Goal: Information Seeking & Learning: Compare options

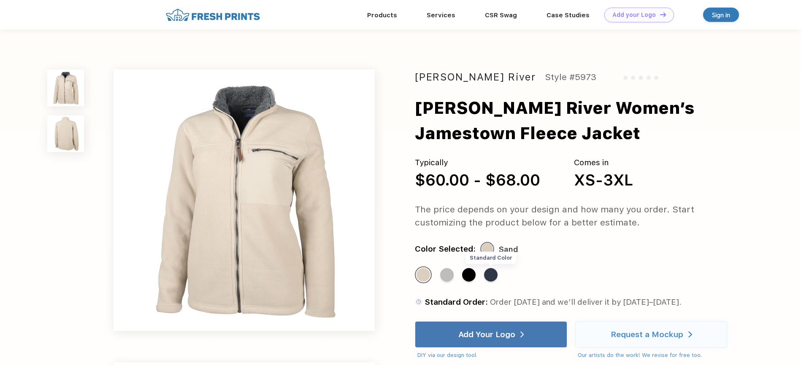
click at [492, 279] on div "Standard Color" at bounding box center [491, 275] width 14 height 14
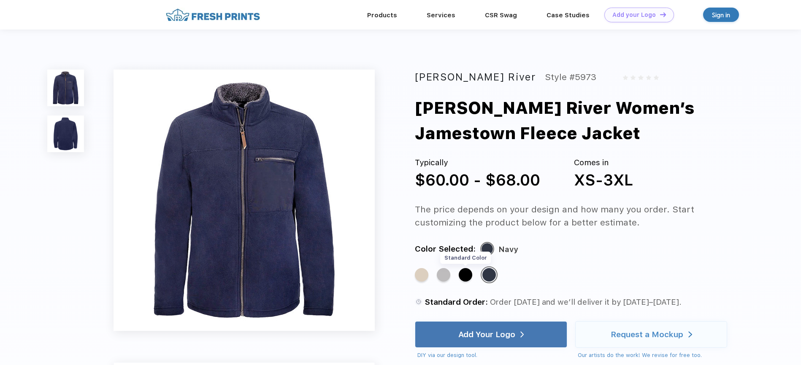
click at [465, 276] on div "Standard Color" at bounding box center [466, 275] width 14 height 14
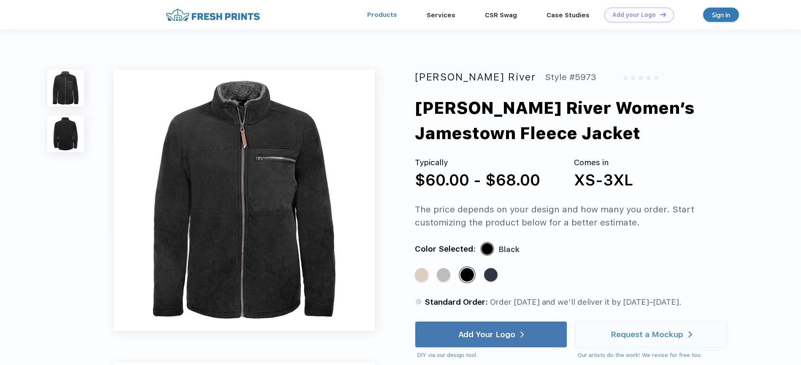
click at [392, 15] on link "Products" at bounding box center [382, 15] width 30 height 8
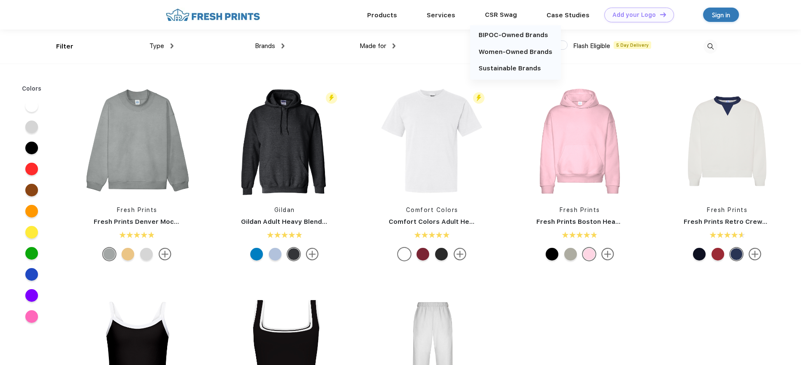
scroll to position [0, 0]
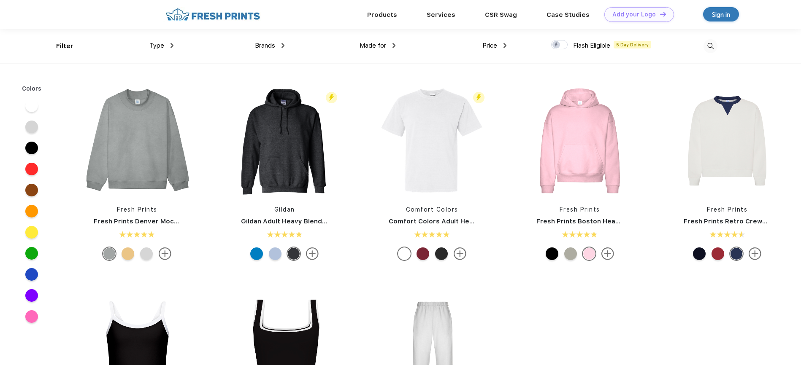
click at [170, 46] on div "Type" at bounding box center [161, 46] width 24 height 10
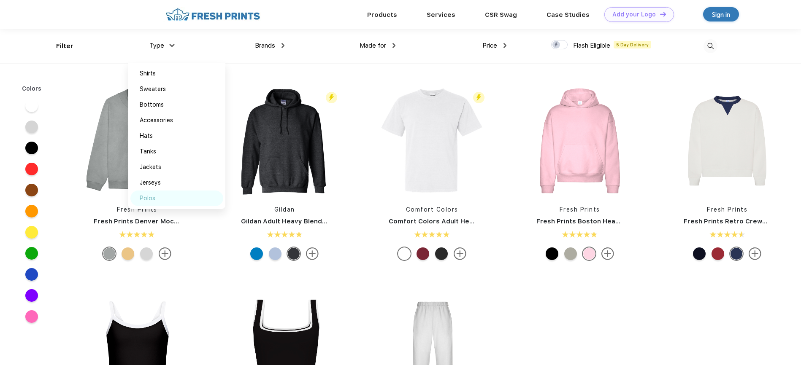
click at [144, 201] on div "Polos" at bounding box center [148, 198] width 16 height 9
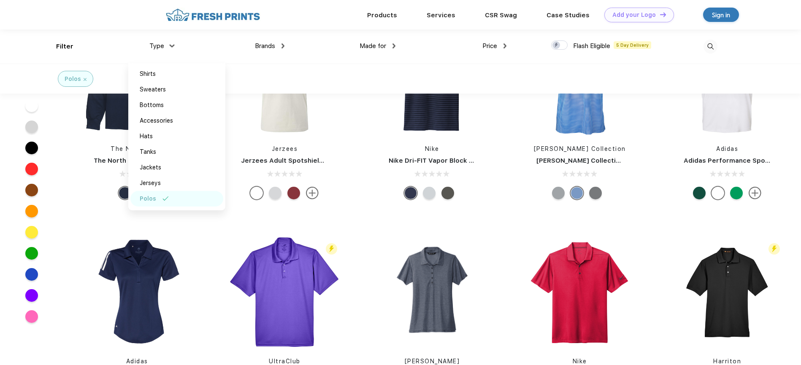
scroll to position [209, 0]
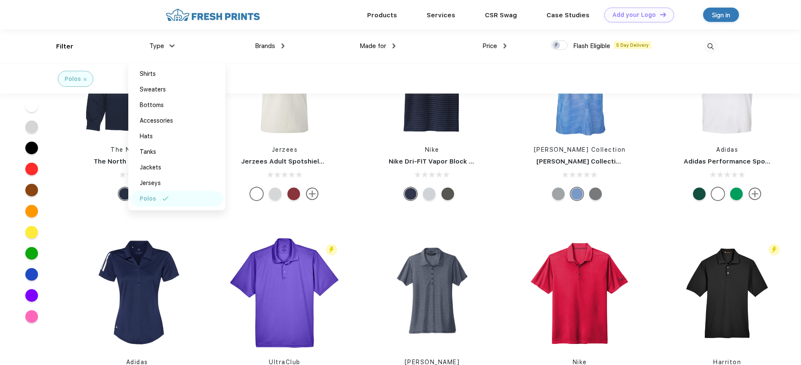
click at [429, 69] on div "Polos" at bounding box center [400, 79] width 801 height 30
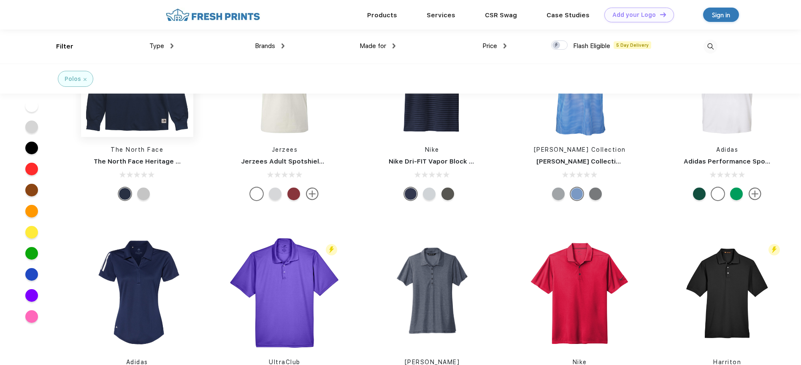
scroll to position [0, 0]
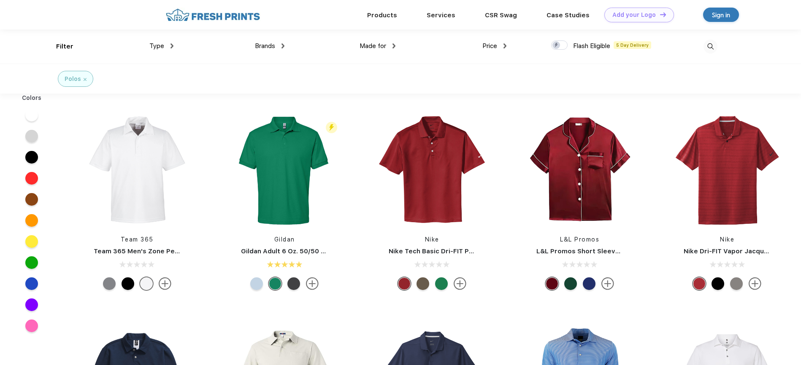
click at [31, 284] on div at bounding box center [31, 284] width 13 height 13
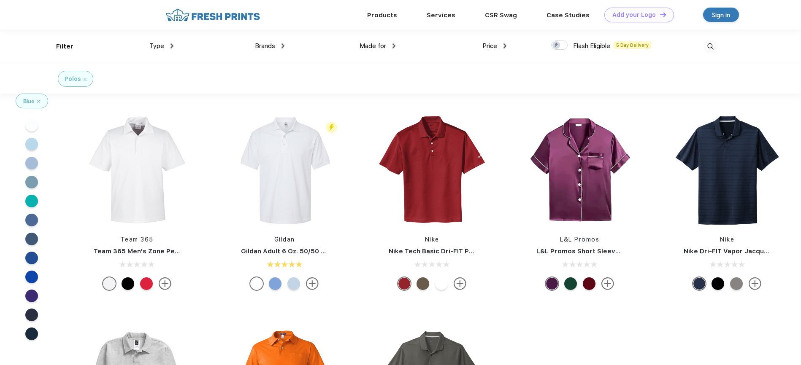
click at [33, 279] on div at bounding box center [31, 277] width 13 height 13
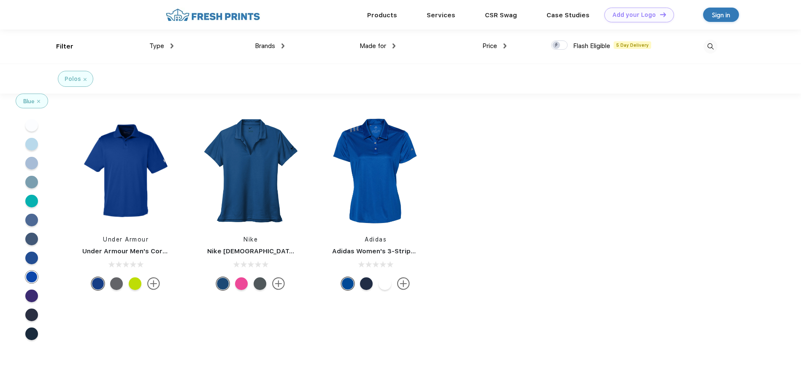
click at [35, 239] on div at bounding box center [31, 239] width 13 height 13
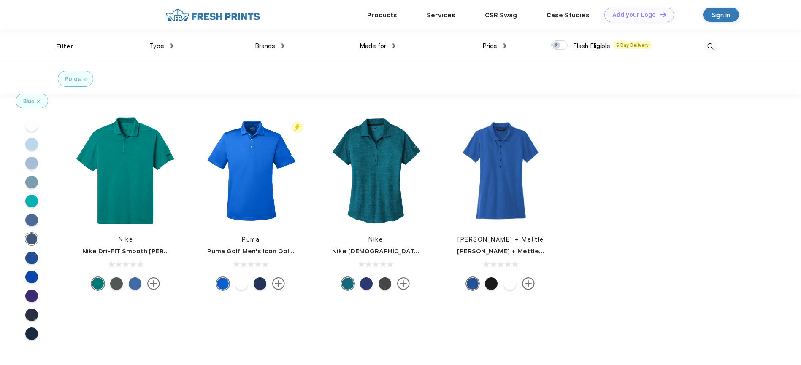
click at [32, 294] on div at bounding box center [31, 296] width 13 height 13
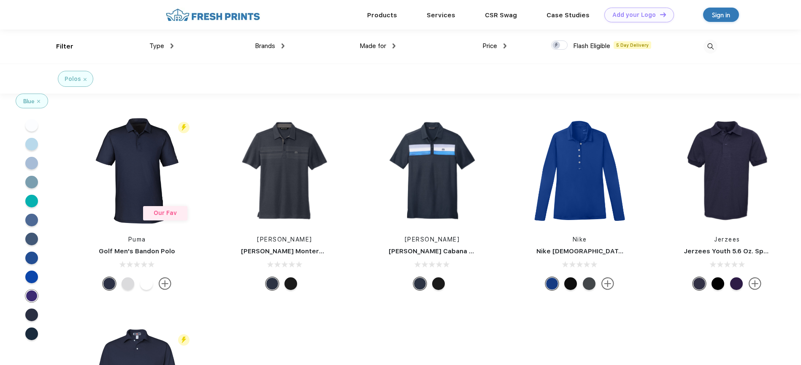
click at [32, 276] on div at bounding box center [31, 277] width 13 height 13
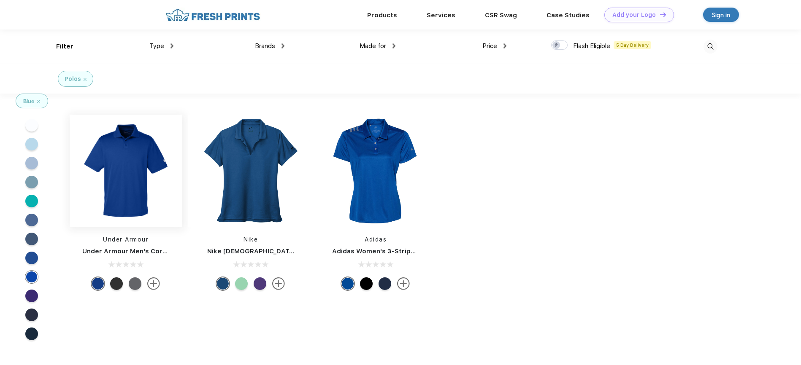
click at [124, 196] on img at bounding box center [126, 171] width 112 height 112
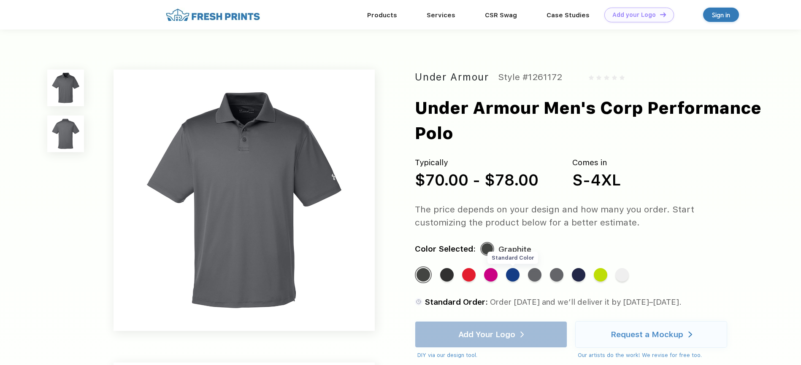
click at [514, 276] on div "Standard Color" at bounding box center [513, 275] width 14 height 14
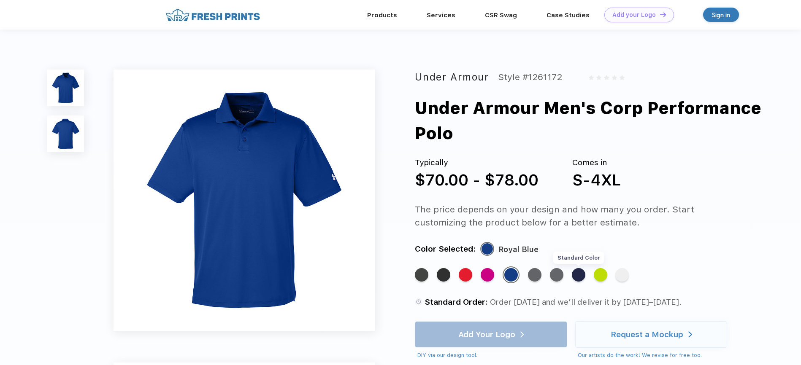
click at [580, 276] on div "Standard Color" at bounding box center [579, 275] width 14 height 14
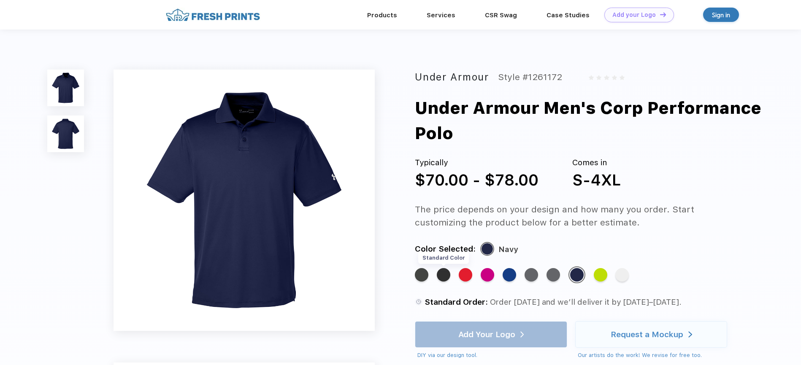
click at [444, 276] on div "Standard Color" at bounding box center [444, 275] width 14 height 14
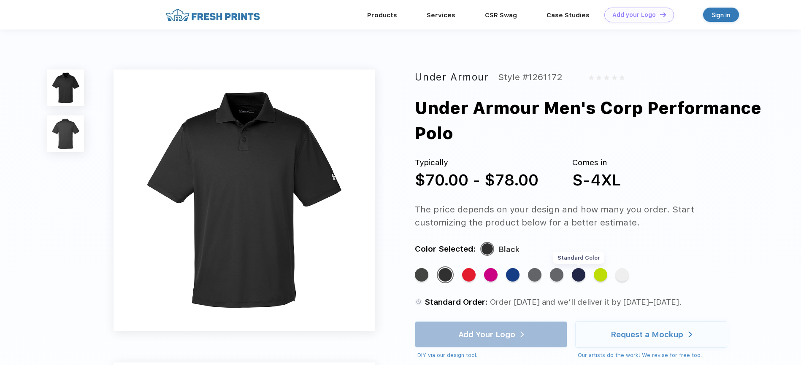
click at [577, 278] on div "Standard Color" at bounding box center [579, 275] width 14 height 14
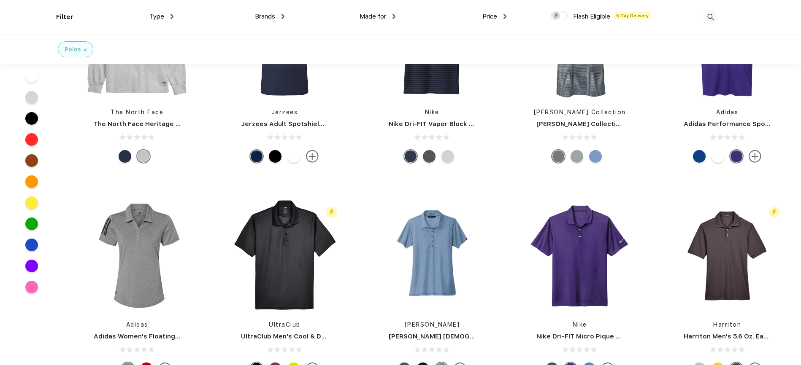
scroll to position [278, 0]
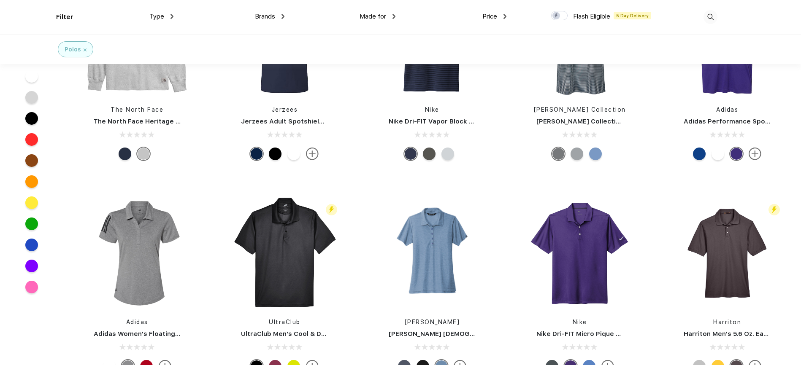
click at [598, 153] on div at bounding box center [595, 154] width 13 height 13
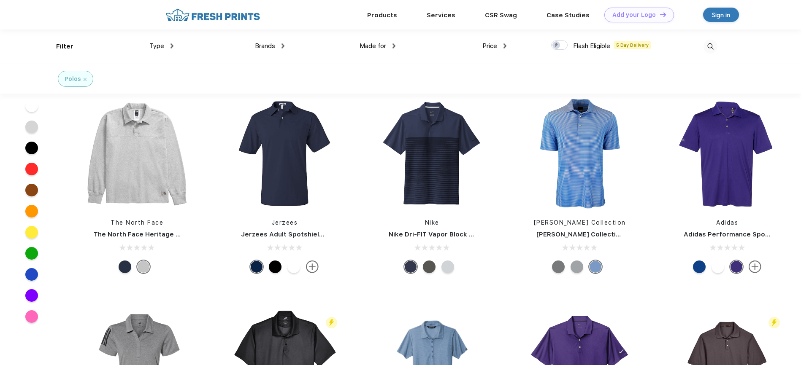
scroll to position [134, 0]
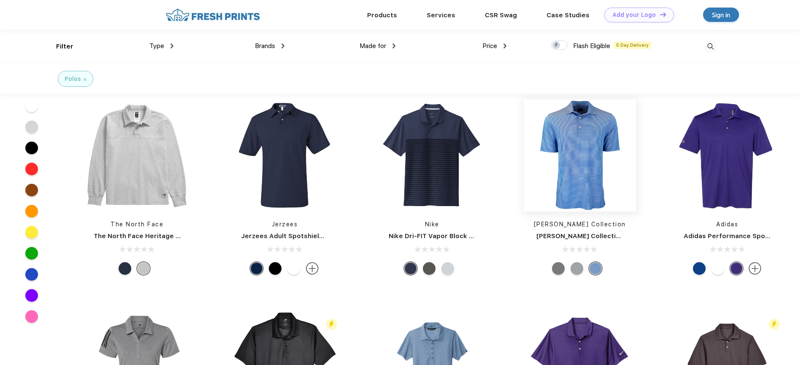
click at [586, 148] on img at bounding box center [580, 155] width 112 height 168
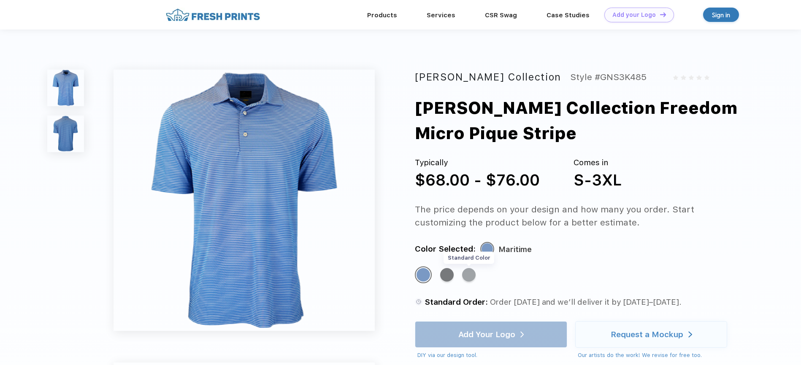
click at [470, 277] on div "Standard Color" at bounding box center [469, 275] width 14 height 14
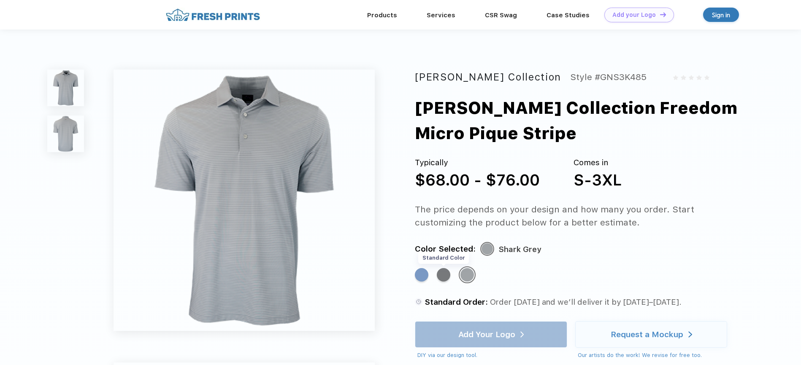
click at [444, 276] on div "Standard Color" at bounding box center [444, 275] width 14 height 14
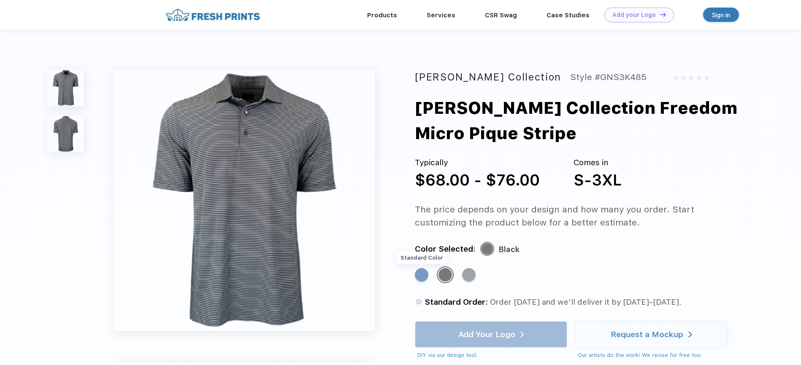
click at [423, 275] on div "Standard Color" at bounding box center [422, 275] width 14 height 14
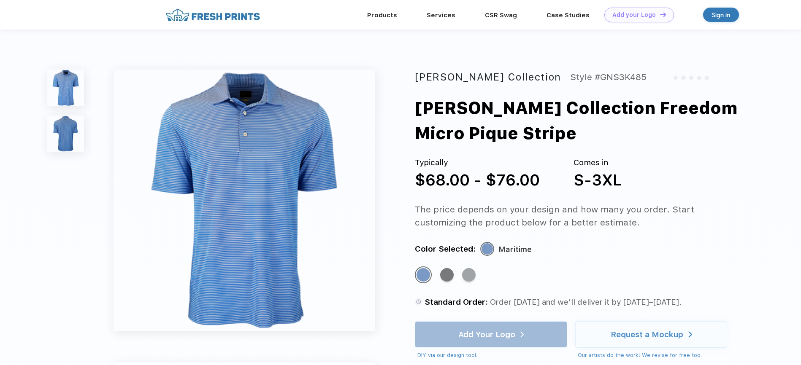
click at [64, 133] on img at bounding box center [65, 134] width 37 height 37
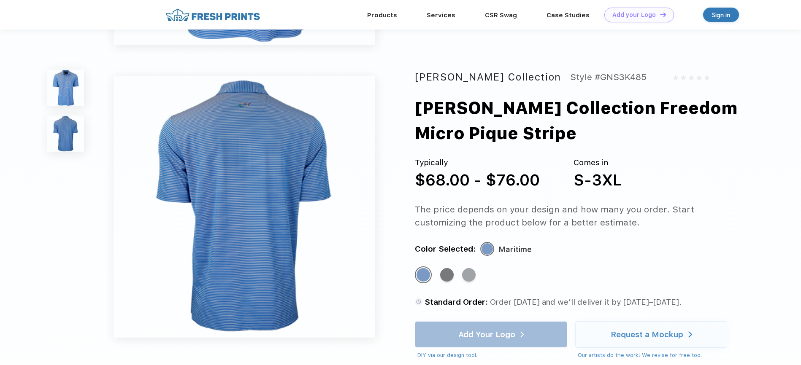
scroll to position [276, 0]
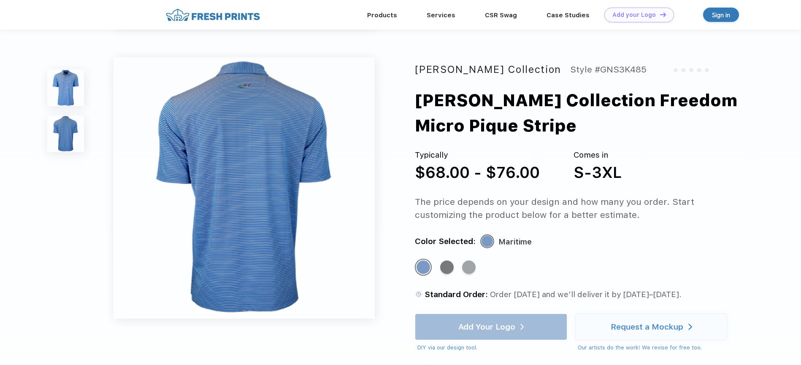
click at [64, 133] on img at bounding box center [65, 134] width 37 height 37
click at [68, 88] on img at bounding box center [65, 88] width 37 height 37
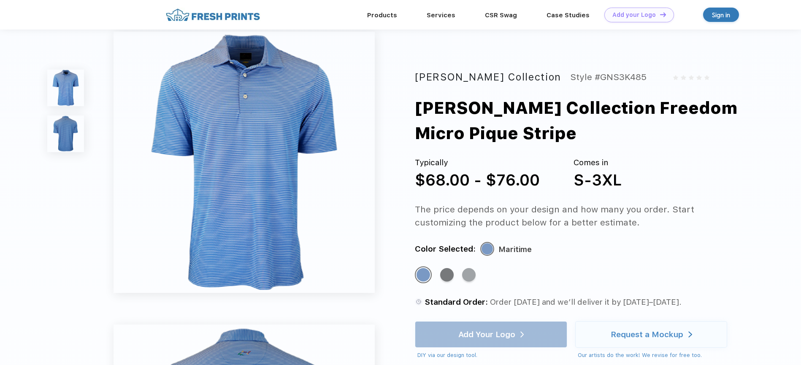
scroll to position [0, 0]
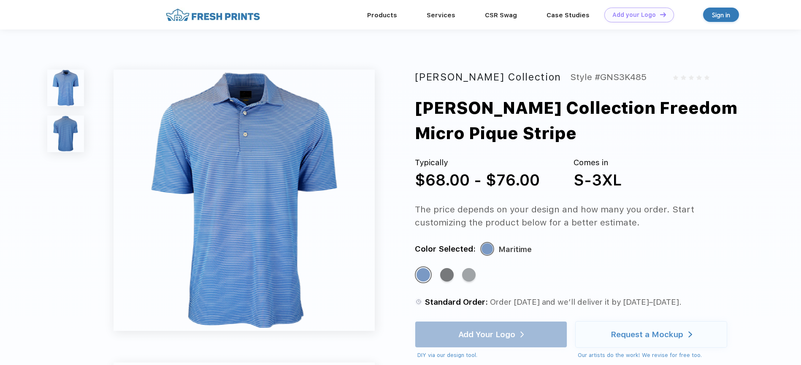
scroll to position [134, 0]
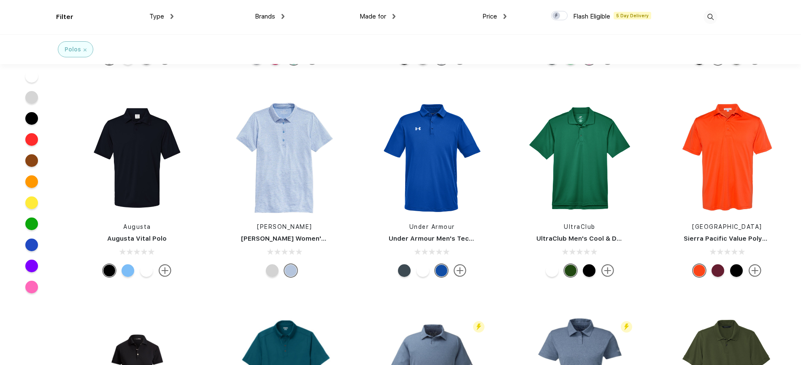
scroll to position [588, 0]
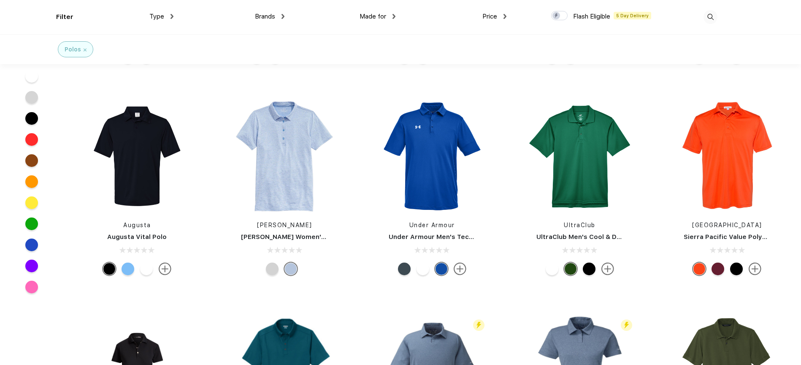
click at [719, 268] on div at bounding box center [717, 269] width 13 height 13
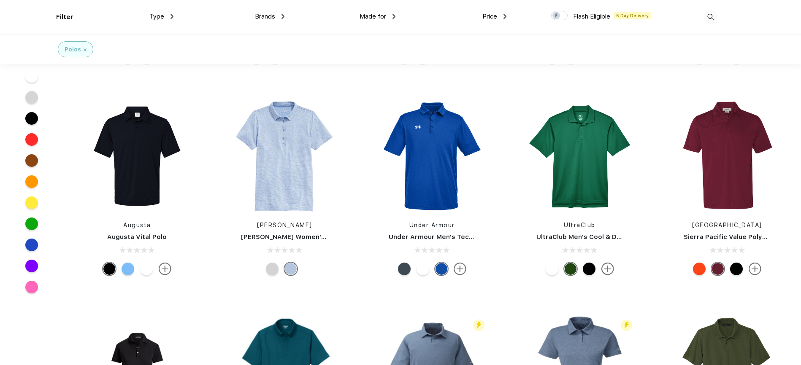
click at [716, 271] on div at bounding box center [717, 269] width 13 height 13
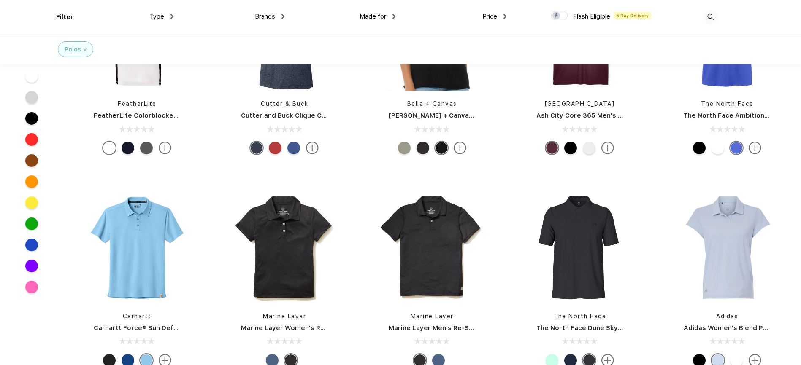
scroll to position [1351, 0]
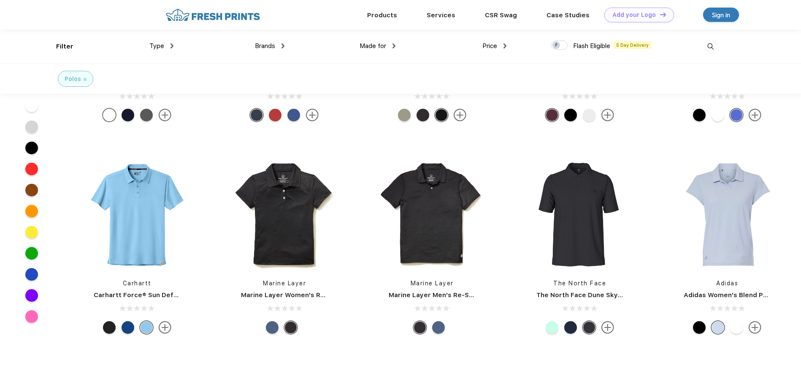
click at [127, 328] on div at bounding box center [128, 327] width 13 height 13
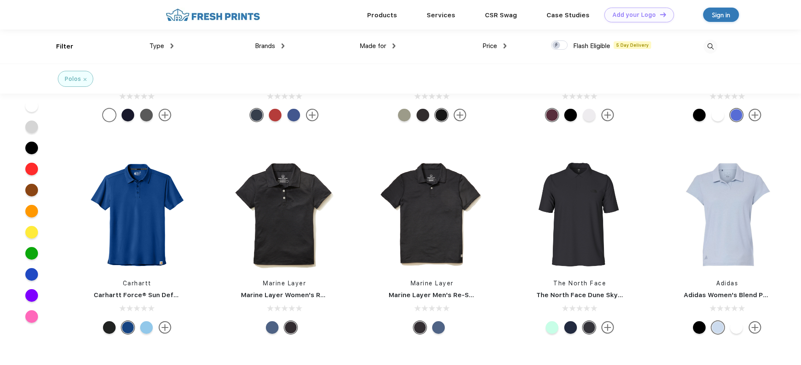
click at [111, 330] on div at bounding box center [109, 327] width 13 height 13
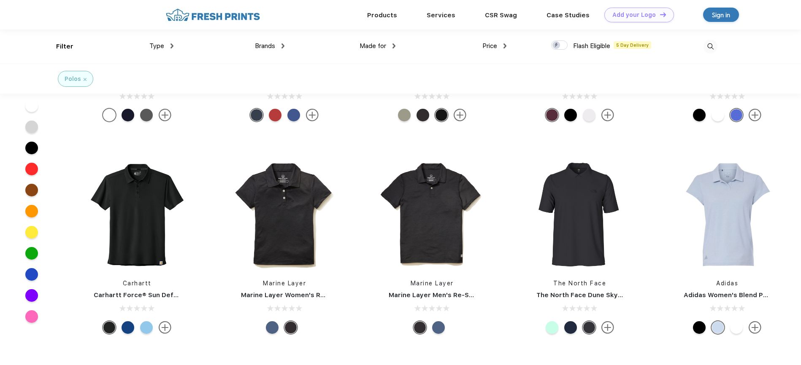
click at [130, 331] on div at bounding box center [128, 327] width 13 height 13
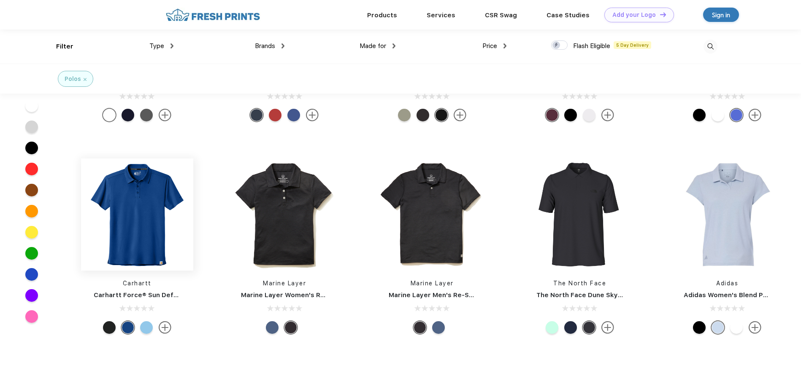
click at [142, 238] on img at bounding box center [137, 215] width 112 height 112
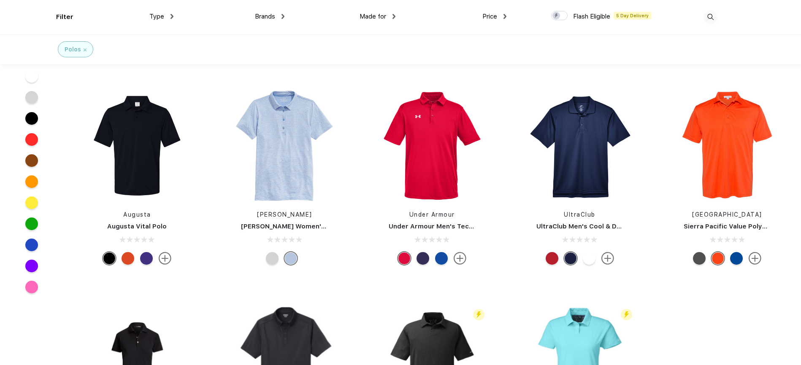
scroll to position [699, 0]
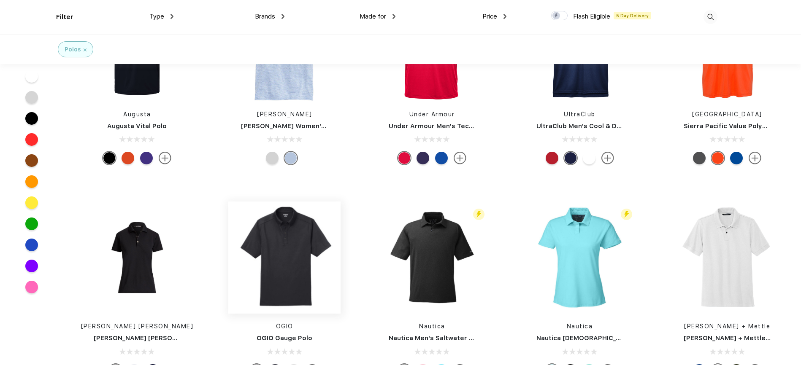
click at [275, 273] on img at bounding box center [284, 258] width 112 height 112
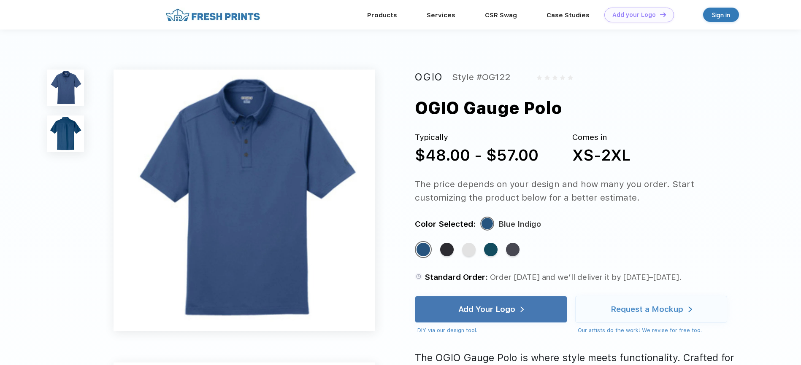
click at [63, 132] on img at bounding box center [65, 134] width 37 height 37
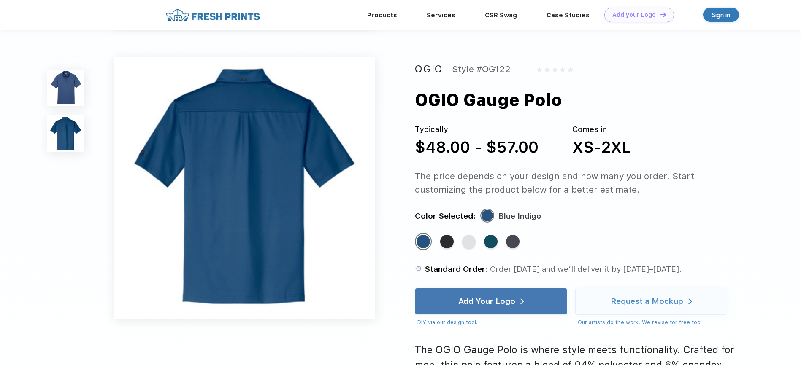
click at [67, 92] on img at bounding box center [65, 88] width 37 height 37
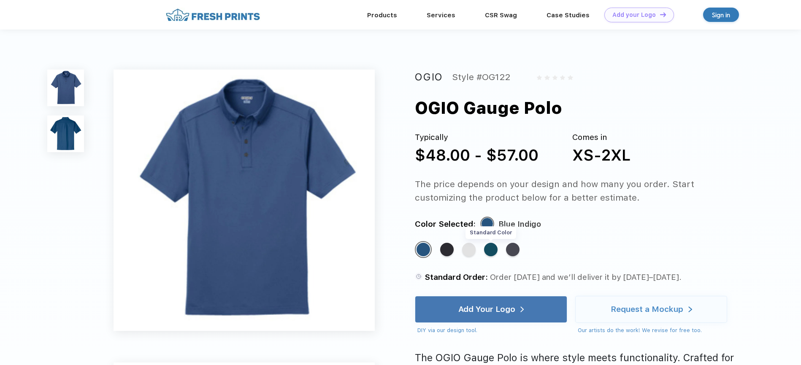
click at [492, 257] on div "Standard Color" at bounding box center [491, 250] width 14 height 14
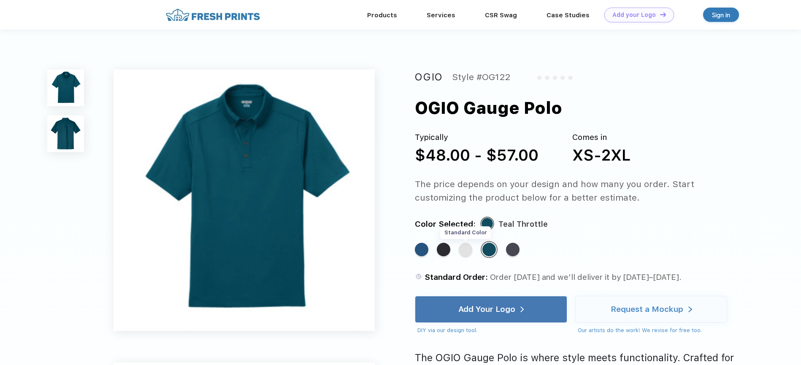
click at [467, 254] on div "Standard Color" at bounding box center [466, 250] width 14 height 14
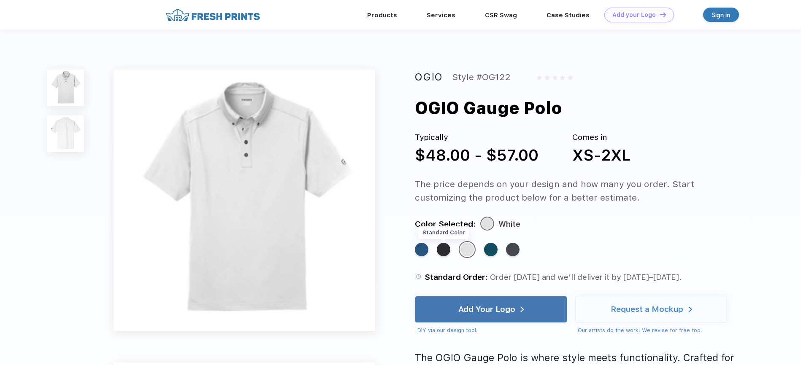
click at [441, 252] on div "Standard Color" at bounding box center [444, 250] width 14 height 14
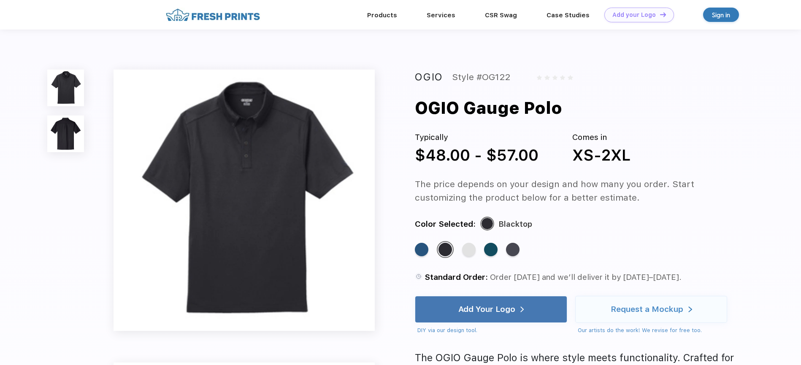
click at [452, 247] on div "Standard Color" at bounding box center [445, 249] width 17 height 17
click at [463, 250] on div "Standard Color" at bounding box center [469, 250] width 14 height 14
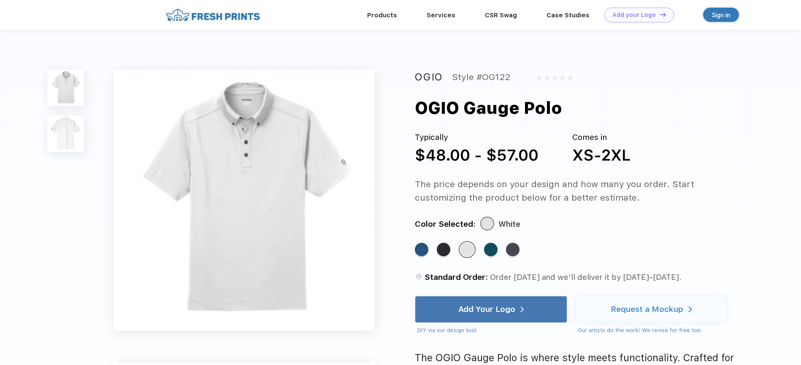
click at [257, 154] on img at bounding box center [244, 201] width 262 height 262
click at [64, 130] on img at bounding box center [65, 134] width 37 height 37
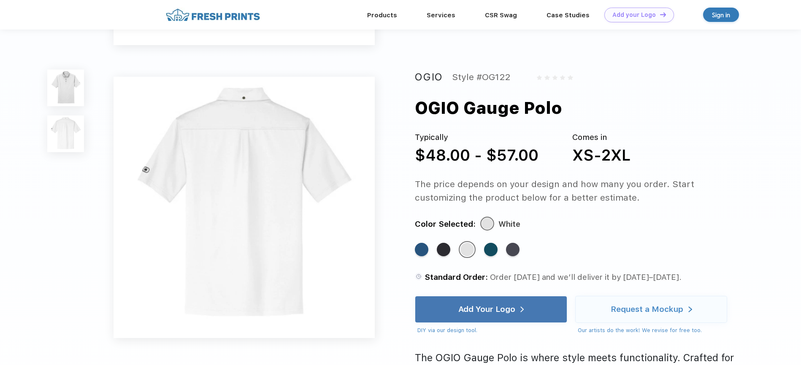
scroll to position [276, 0]
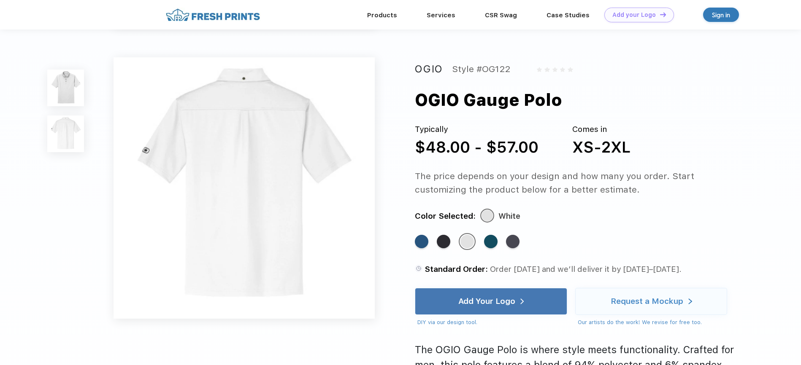
click at [64, 130] on img at bounding box center [65, 134] width 37 height 37
click at [71, 83] on img at bounding box center [65, 88] width 37 height 37
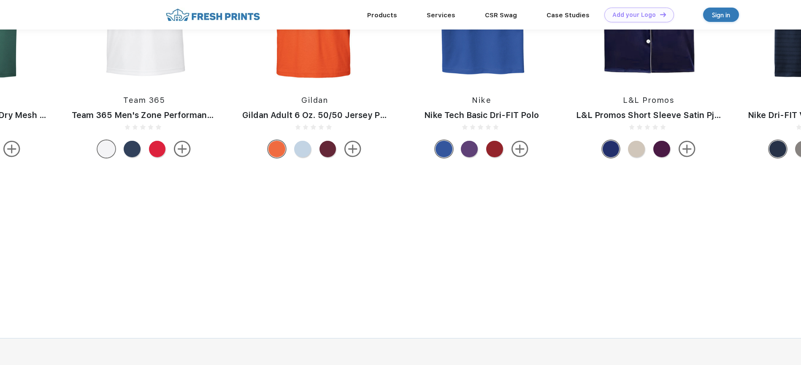
scroll to position [990, 0]
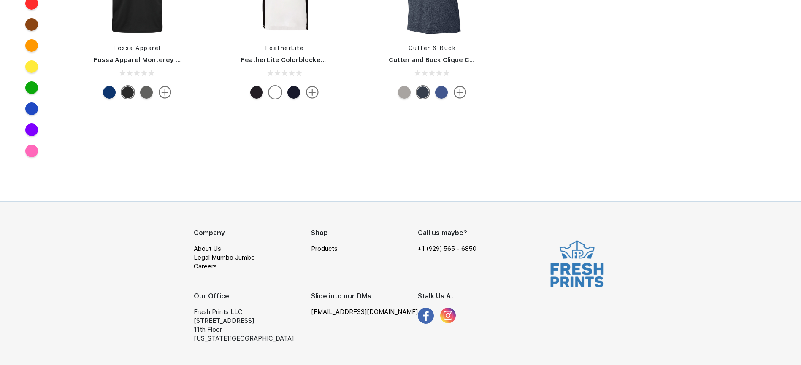
scroll to position [340, 0]
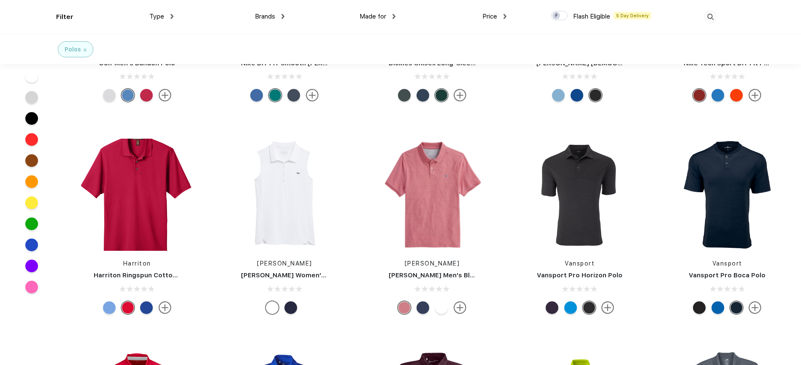
scroll to position [2045, 0]
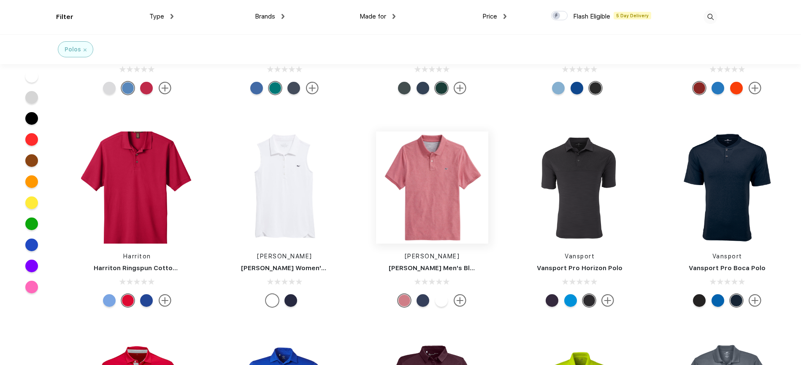
click at [444, 231] on img at bounding box center [432, 188] width 112 height 112
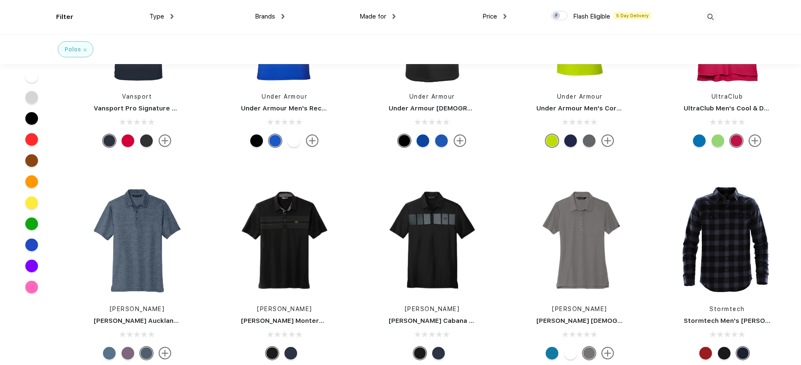
scroll to position [2418, 0]
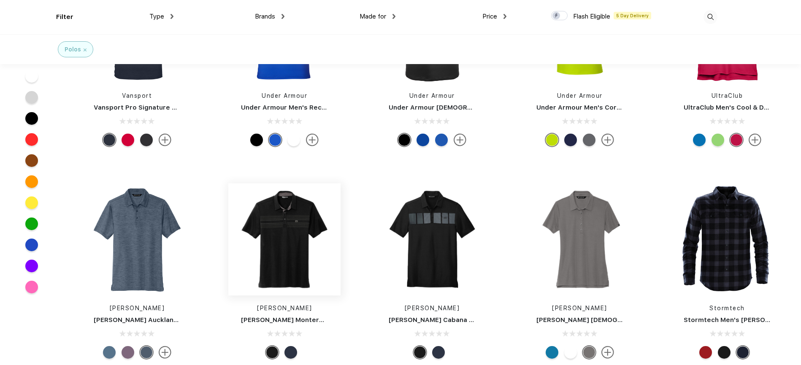
click at [278, 246] on img at bounding box center [284, 240] width 112 height 112
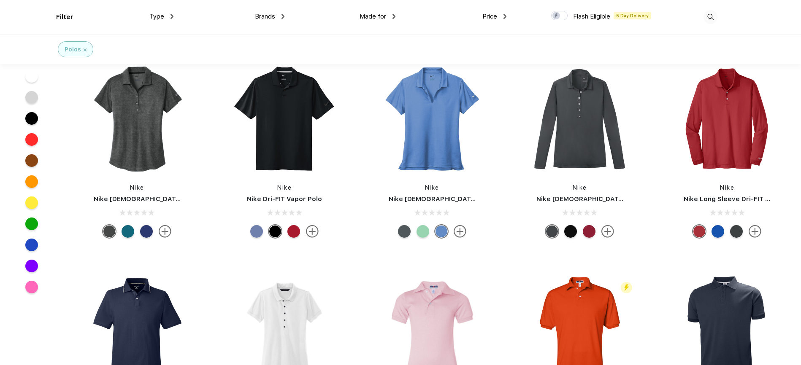
scroll to position [3506, 0]
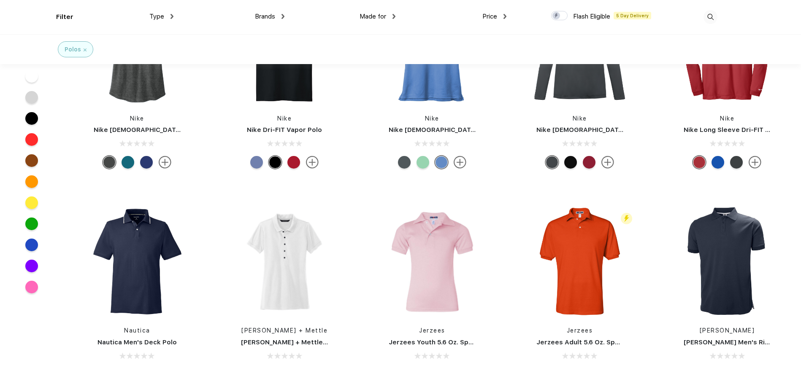
drag, startPoint x: 0, startPoint y: 0, endPoint x: 296, endPoint y: 394, distance: 492.6
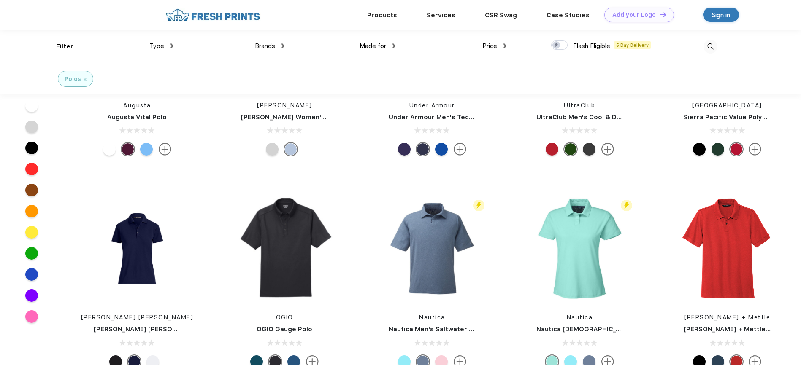
scroll to position [0, 0]
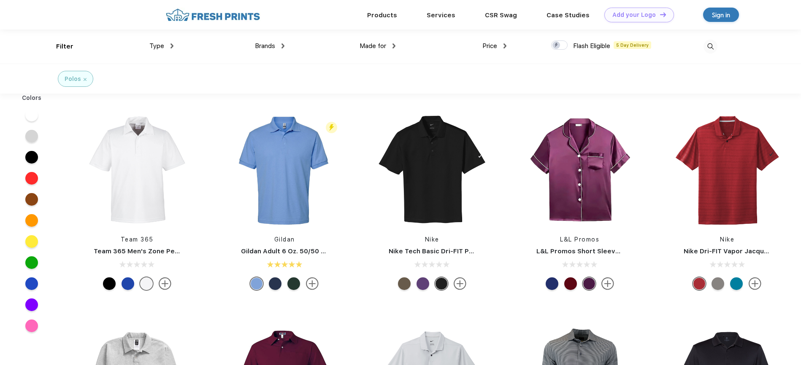
click at [164, 46] on span "Type" at bounding box center [156, 46] width 15 height 8
click at [159, 46] on span "Type" at bounding box center [156, 46] width 15 height 8
click at [152, 44] on span "Type" at bounding box center [156, 46] width 15 height 8
click at [178, 43] on div "Brands Most Popular Brands Moleskine Hydroflask Marine Layer S'well [PERSON_NAM…" at bounding box center [228, 47] width 111 height 34
click at [168, 46] on div "Type" at bounding box center [161, 46] width 24 height 10
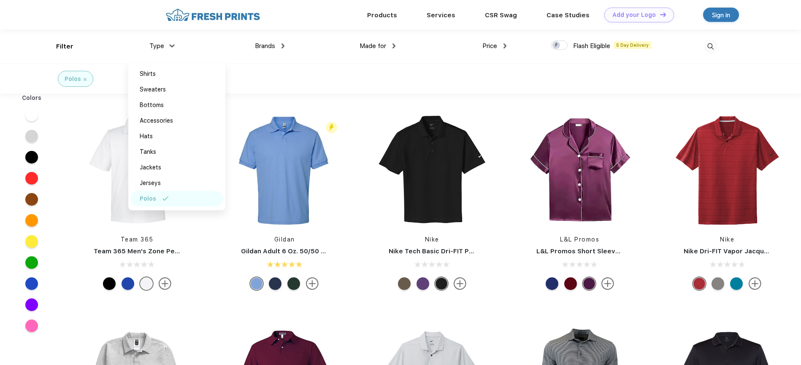
click at [224, 40] on div "Brands Most Popular Brands Moleskine Hydroflask Marine Layer S'well [PERSON_NAM…" at bounding box center [228, 47] width 111 height 34
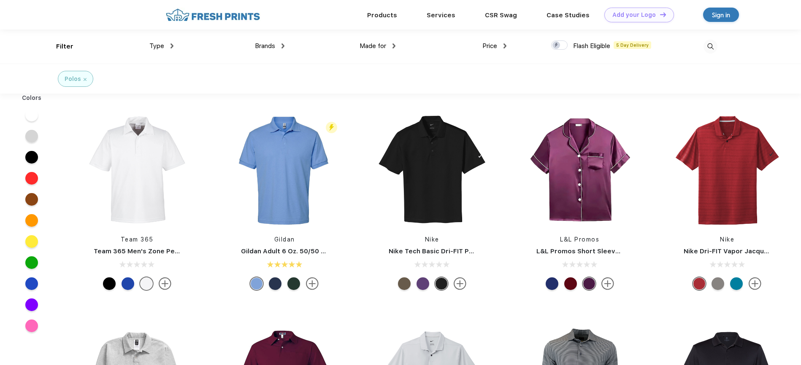
click at [283, 45] on img at bounding box center [282, 45] width 3 height 5
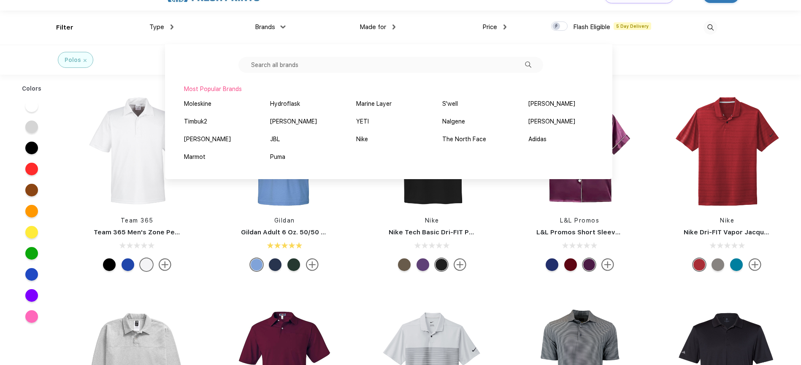
scroll to position [21, 0]
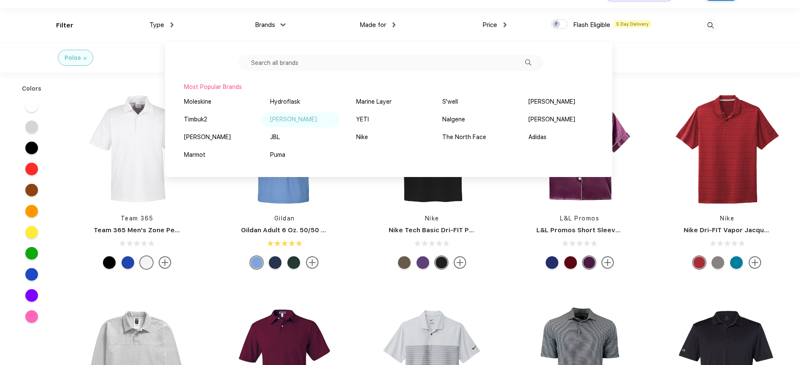
click at [290, 119] on div "[PERSON_NAME]" at bounding box center [293, 119] width 47 height 9
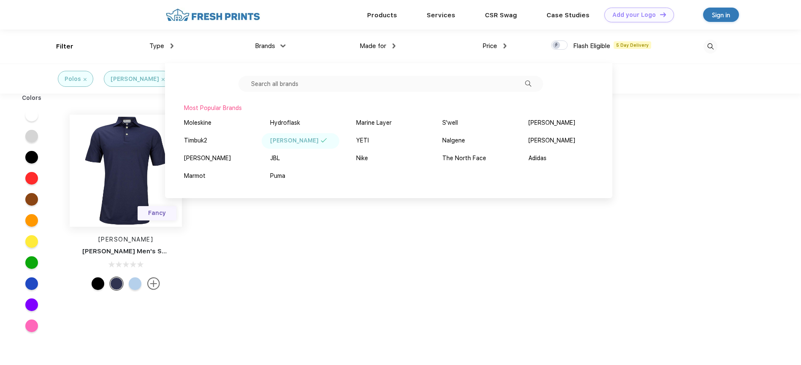
click at [133, 165] on img at bounding box center [126, 171] width 112 height 112
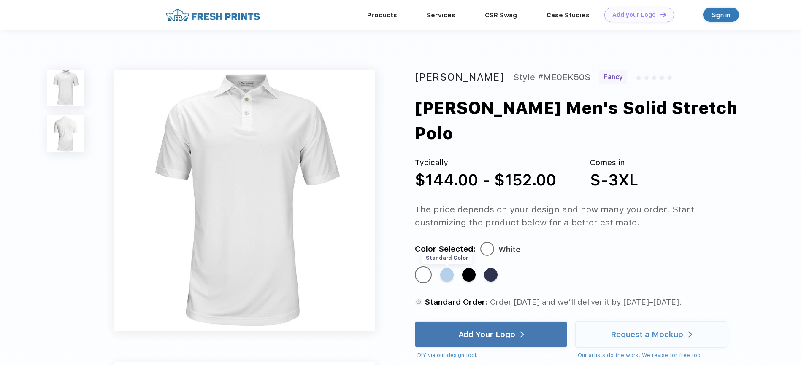
click at [441, 268] on div "Standard Color" at bounding box center [447, 275] width 14 height 14
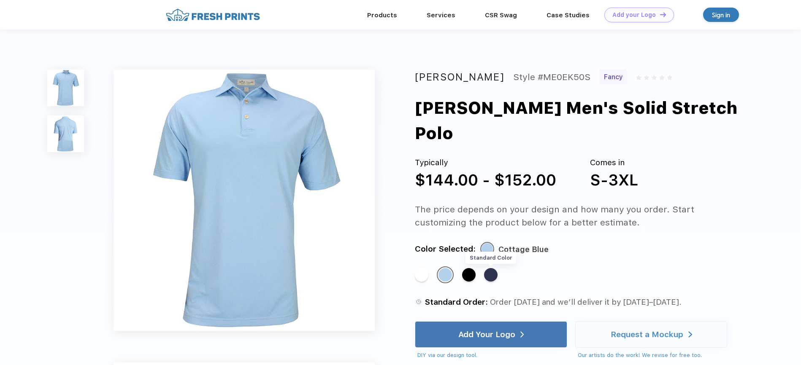
click at [493, 268] on div "Standard Color" at bounding box center [491, 275] width 14 height 14
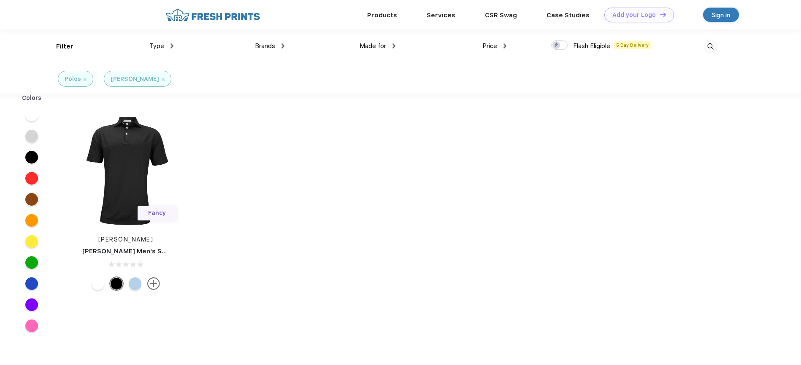
scroll to position [0, 0]
click at [269, 46] on span "Brands" at bounding box center [265, 46] width 20 height 8
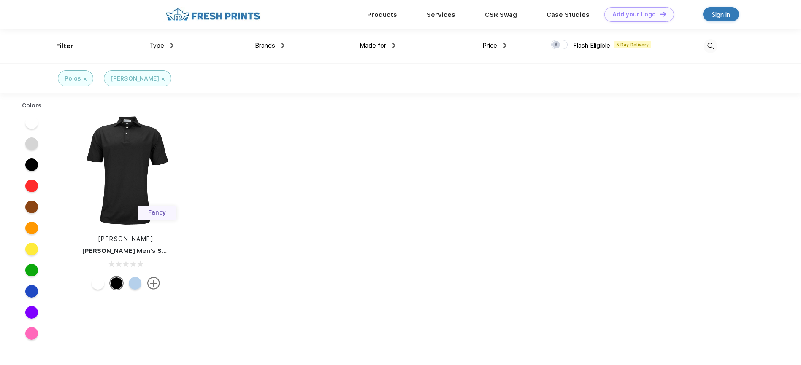
click at [284, 43] on img at bounding box center [282, 45] width 3 height 5
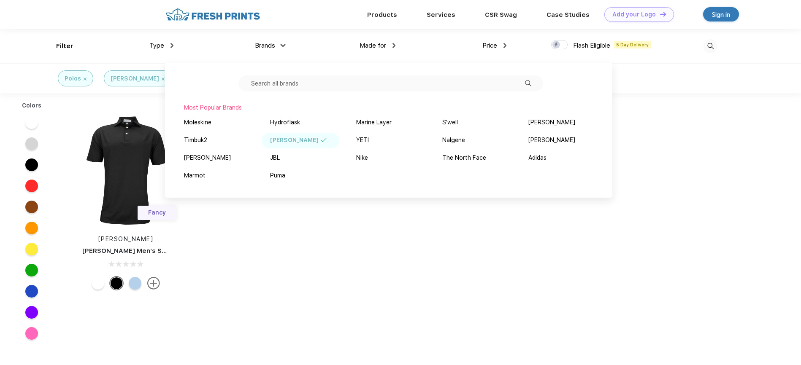
scroll to position [0, 0]
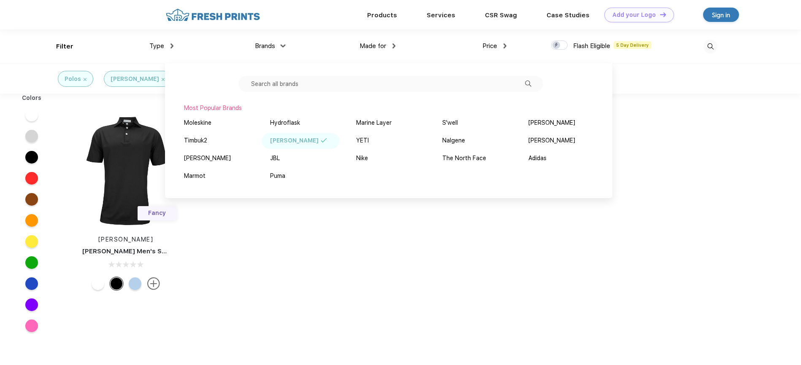
click at [307, 38] on div "Made for Unisex Women Men Youth" at bounding box center [339, 47] width 111 height 34
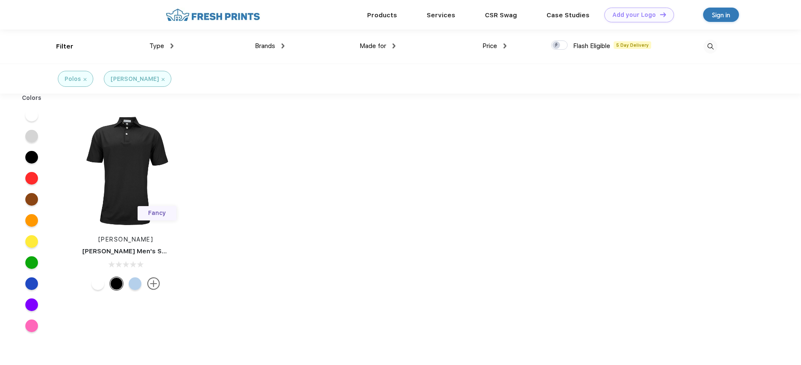
click at [361, 43] on span "Made for" at bounding box center [372, 46] width 27 height 8
click at [372, 46] on span "Made for" at bounding box center [372, 46] width 27 height 8
click at [393, 46] on img at bounding box center [393, 45] width 3 height 5
click at [568, 45] on label at bounding box center [562, 45] width 22 height 10
click at [556, 45] on input "checkbox" at bounding box center [553, 42] width 5 height 5
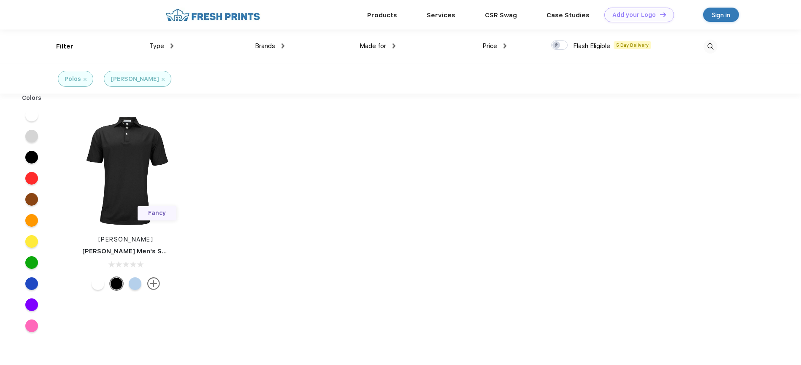
click at [557, 46] on div at bounding box center [559, 45] width 16 height 9
click at [556, 46] on input "checkbox" at bounding box center [553, 42] width 5 height 5
checkbox input "true"
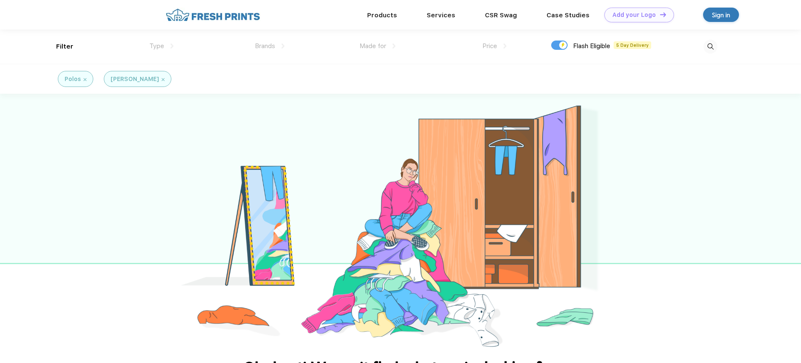
click at [162, 78] on img at bounding box center [163, 79] width 3 height 3
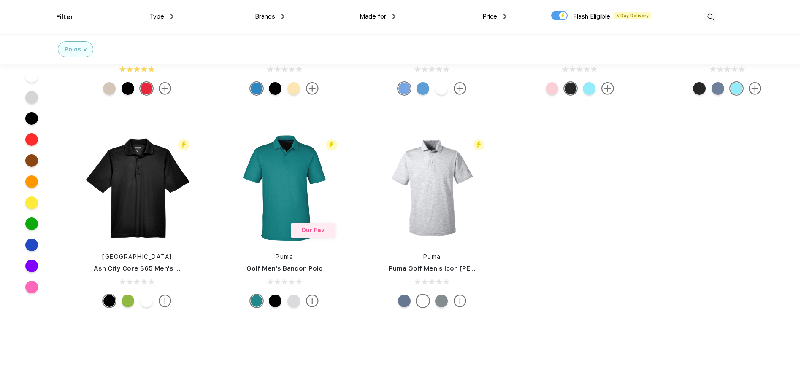
scroll to position [145, 0]
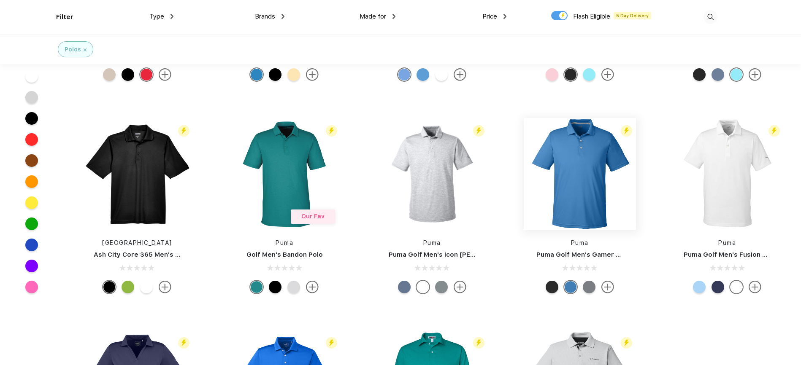
click at [591, 179] on img at bounding box center [580, 174] width 112 height 112
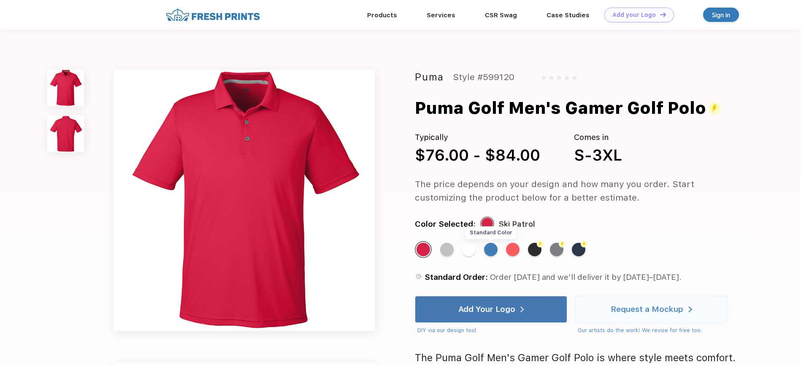
click at [494, 249] on div "Standard Color" at bounding box center [491, 250] width 14 height 14
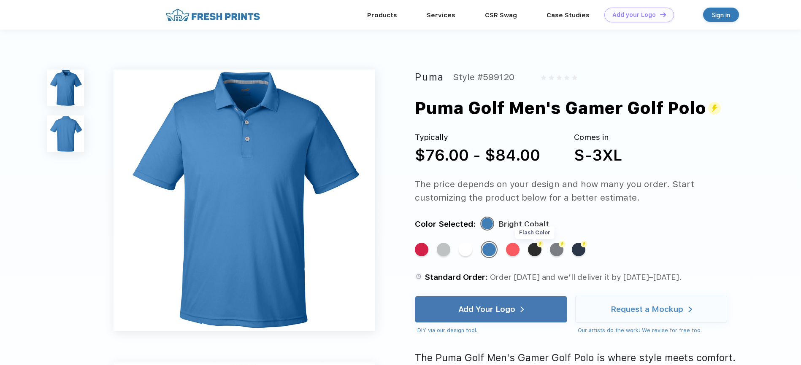
click at [536, 251] on div "Flash Color" at bounding box center [535, 250] width 14 height 14
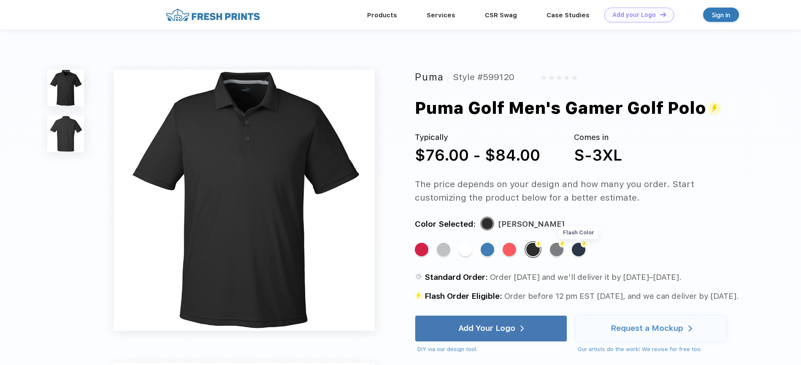
click at [579, 250] on div "Flash Color" at bounding box center [579, 250] width 14 height 14
